Goal: Information Seeking & Learning: Learn about a topic

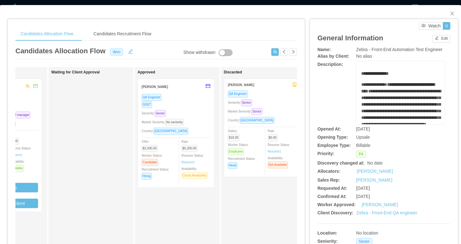
scroll to position [0, 232]
click at [203, 101] on div "SDET" at bounding box center [175, 104] width 69 height 7
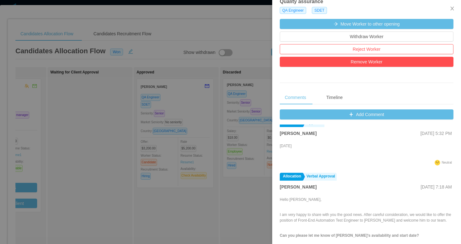
scroll to position [12, 0]
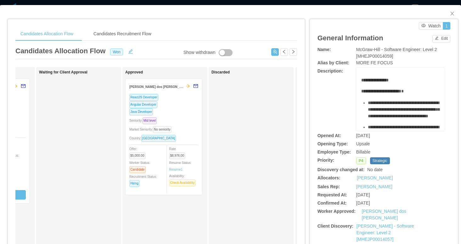
scroll to position [0, 245]
click at [190, 112] on div "Java Developer" at bounding box center [162, 111] width 69 height 7
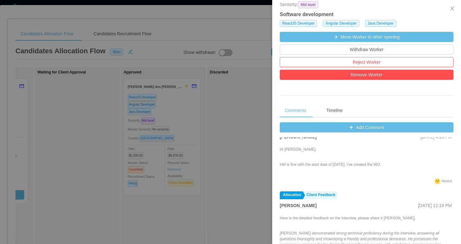
scroll to position [21, 0]
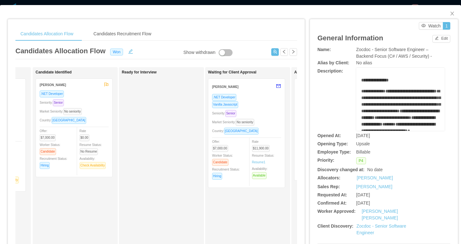
scroll to position [0, 77]
click at [265, 104] on div "Vanilla Javascript" at bounding box center [244, 104] width 69 height 7
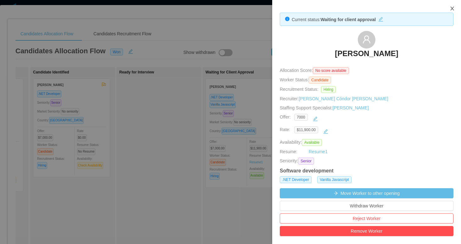
click at [451, 7] on icon "icon: close" at bounding box center [451, 9] width 3 height 4
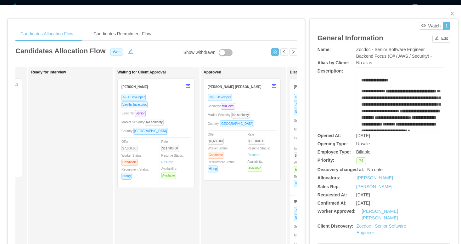
scroll to position [0, 175]
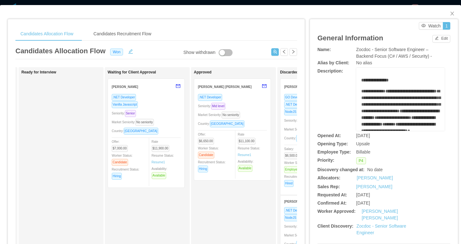
click at [261, 97] on div ".NET Developer" at bounding box center [232, 96] width 69 height 7
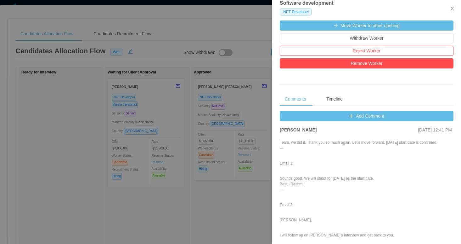
scroll to position [25, 0]
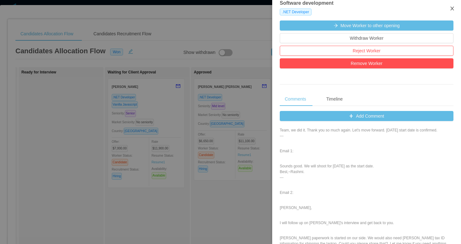
click at [452, 8] on icon "icon: close" at bounding box center [451, 9] width 3 height 4
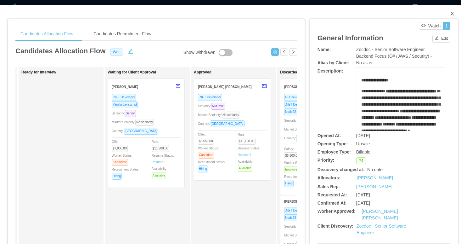
click at [452, 13] on icon "icon: close" at bounding box center [452, 13] width 5 height 5
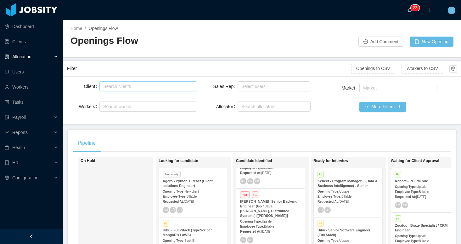
click at [144, 86] on div "Search clients" at bounding box center [146, 86] width 87 height 6
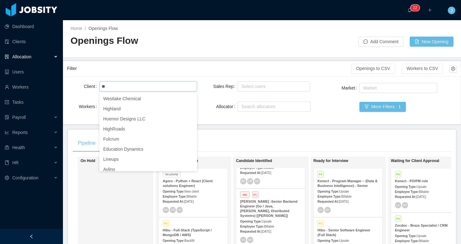
type input "**"
click at [128, 87] on div "Search clients hq" at bounding box center [147, 86] width 92 height 9
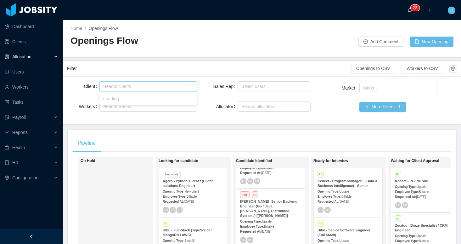
click at [128, 87] on div "Search clients" at bounding box center [146, 86] width 87 height 6
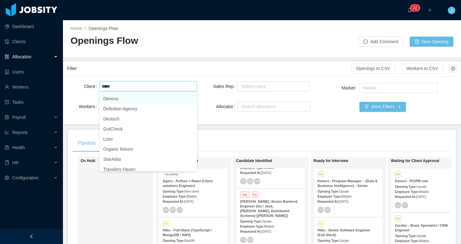
type input "******"
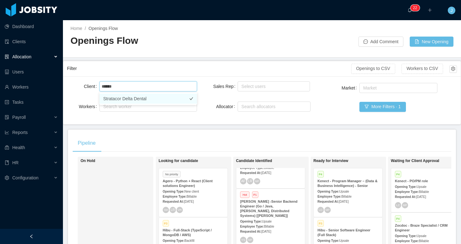
click at [140, 96] on li "Stratacor Delta Dental" at bounding box center [148, 98] width 98 height 10
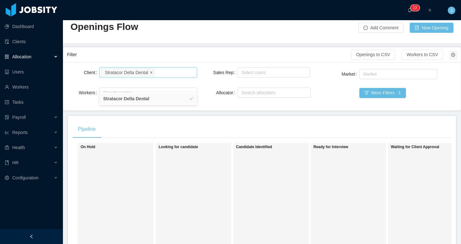
click at [153, 72] on icon "icon: close" at bounding box center [151, 72] width 3 height 3
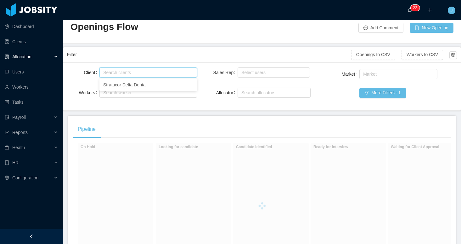
click at [236, 106] on div "Sales Rep Select users Allocator Search allocators" at bounding box center [262, 86] width 98 height 40
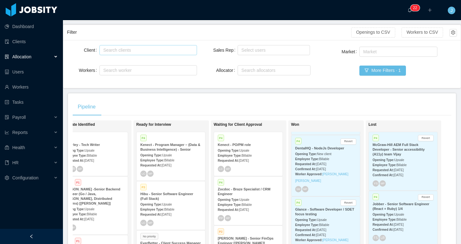
scroll to position [195, 0]
click at [352, 161] on div "Employee Type: Billable" at bounding box center [325, 157] width 61 height 7
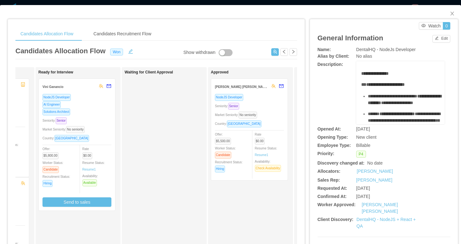
scroll to position [0, 162]
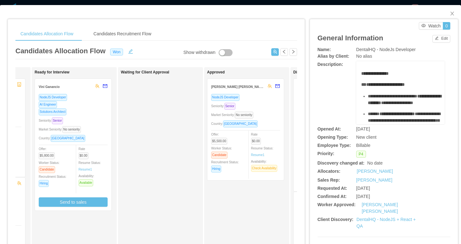
click at [269, 98] on div "NodeJS Developer" at bounding box center [245, 96] width 69 height 7
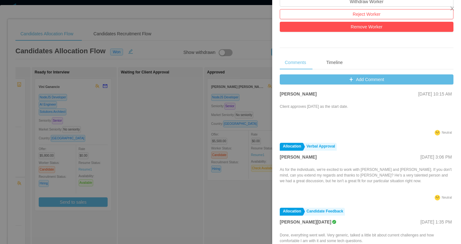
scroll to position [14, 0]
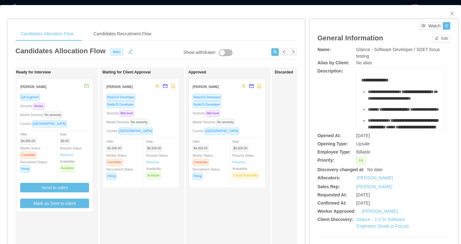
scroll to position [0, 185]
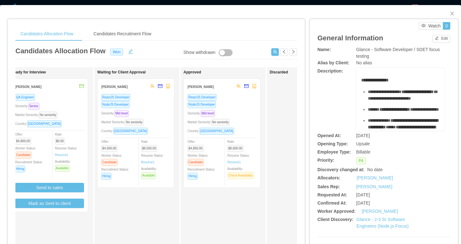
click at [251, 110] on div "Seniority: Mid level" at bounding box center [222, 113] width 69 height 7
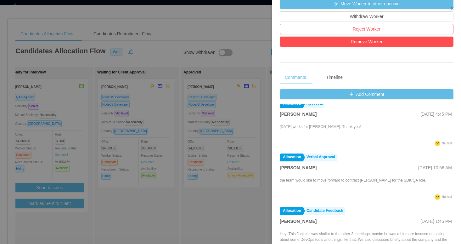
scroll to position [9, 0]
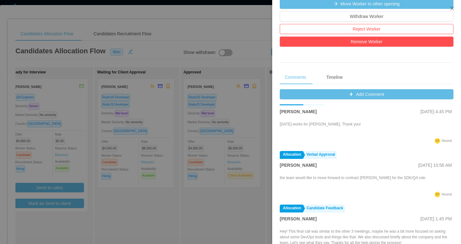
click at [99, 25] on div at bounding box center [230, 122] width 461 height 244
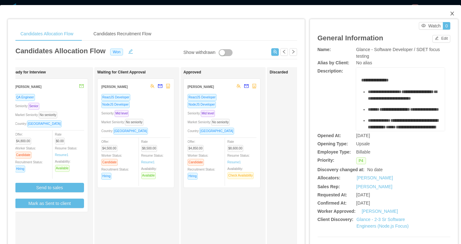
click at [454, 14] on icon "icon: close" at bounding box center [452, 13] width 5 height 5
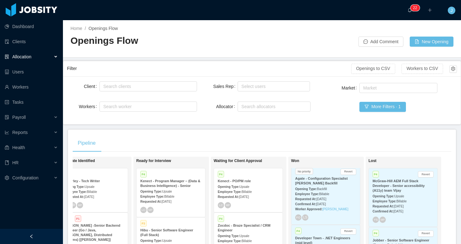
scroll to position [321, 0]
click at [348, 190] on div "Employee Type: Billable" at bounding box center [325, 192] width 61 height 7
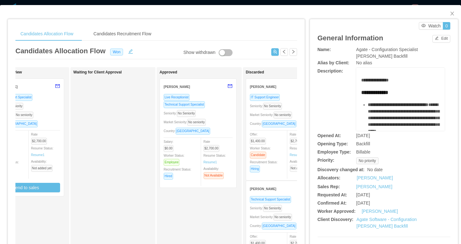
scroll to position [0, 214]
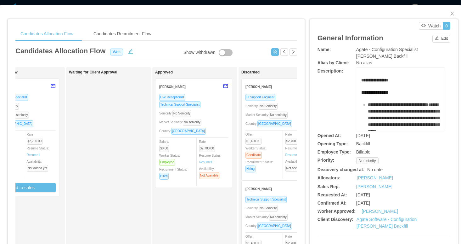
click at [226, 107] on div "Technical Support Specialist" at bounding box center [193, 104] width 69 height 7
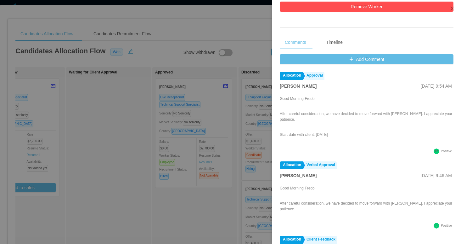
scroll to position [6, 0]
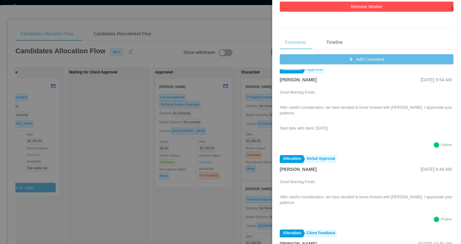
click at [248, 27] on div at bounding box center [230, 122] width 461 height 244
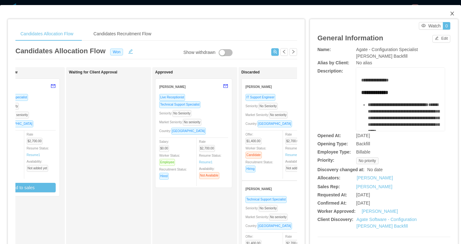
click at [453, 16] on icon "icon: close" at bounding box center [452, 13] width 5 height 5
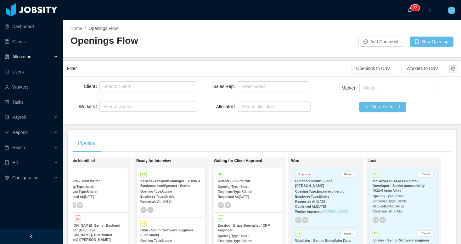
scroll to position [720, 0]
click at [334, 223] on div "AF VR" at bounding box center [325, 220] width 61 height 6
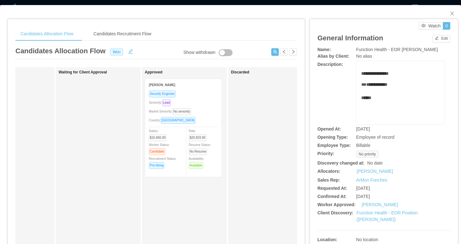
scroll to position [0, 233]
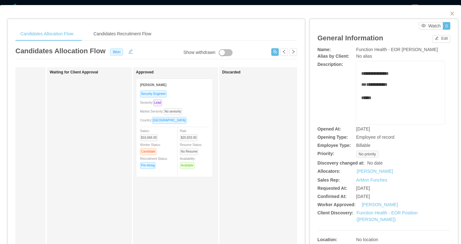
click at [209, 100] on div "Security Engineer Seniority: Lead Market Seniority: No seniority Country: [GEOG…" at bounding box center [174, 133] width 76 height 87
click at [196, 100] on div "Seniority: Lead" at bounding box center [174, 102] width 69 height 7
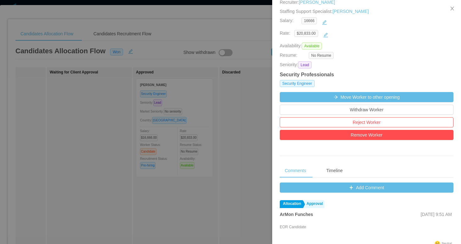
scroll to position [0, 0]
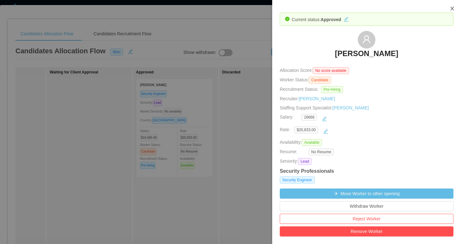
click at [454, 9] on icon "icon: close" at bounding box center [452, 8] width 5 height 5
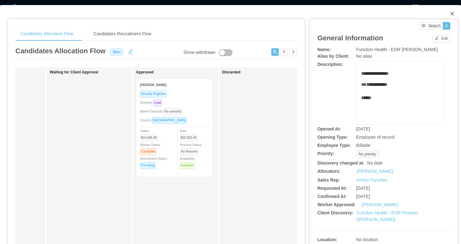
click at [452, 13] on icon "icon: close" at bounding box center [452, 13] width 5 height 5
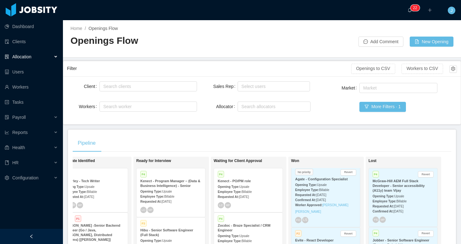
scroll to position [904, 0]
click at [334, 212] on div "No priority Revert Agate - Configuration Specialist Opening Type: Upsale Employ…" at bounding box center [325, 193] width 69 height 61
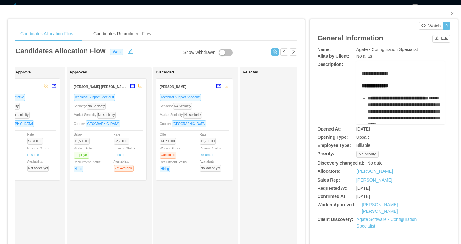
scroll to position [0, 289]
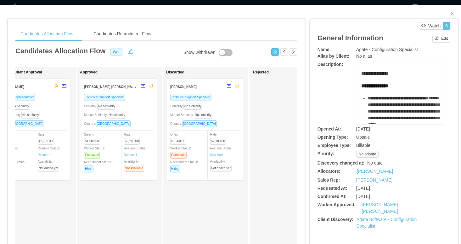
click at [145, 108] on div "Seniority: No Seniority" at bounding box center [118, 105] width 69 height 7
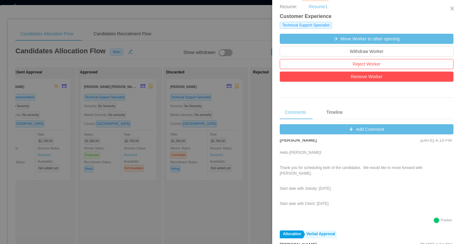
scroll to position [19, 0]
